Goal: Information Seeking & Learning: Learn about a topic

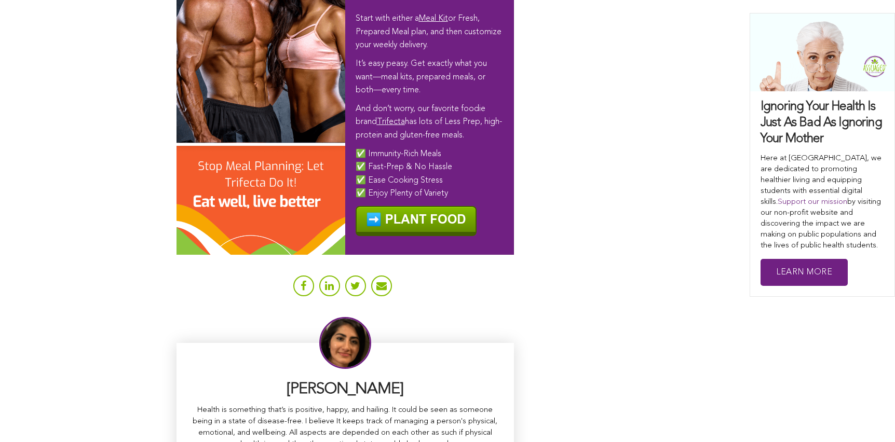
scroll to position [6168, 0]
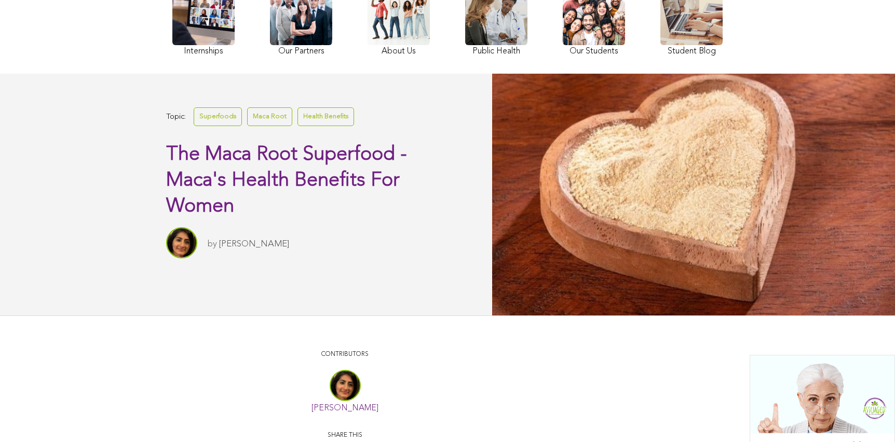
scroll to position [106, 0]
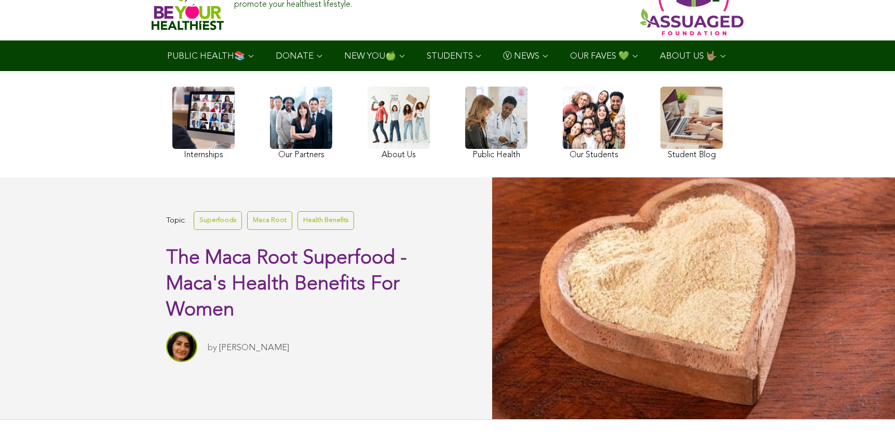
click at [563, 150] on link at bounding box center [594, 125] width 62 height 76
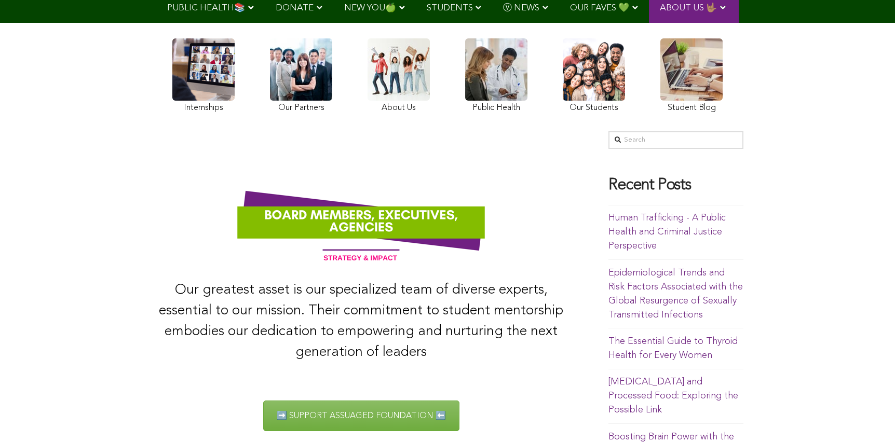
scroll to position [101, 0]
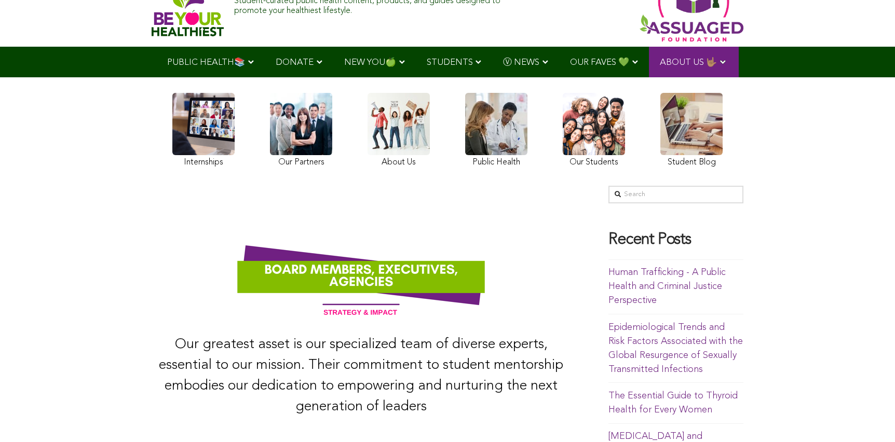
click at [660, 133] on link at bounding box center [691, 131] width 62 height 77
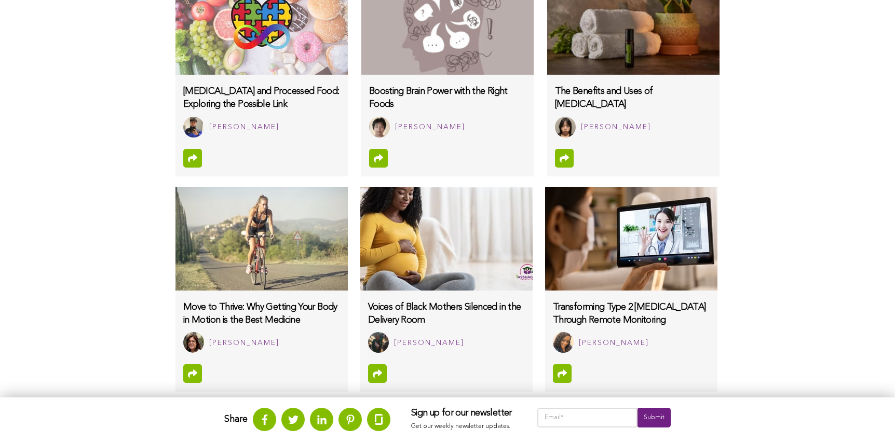
scroll to position [1096, 0]
